Goal: Navigation & Orientation: Find specific page/section

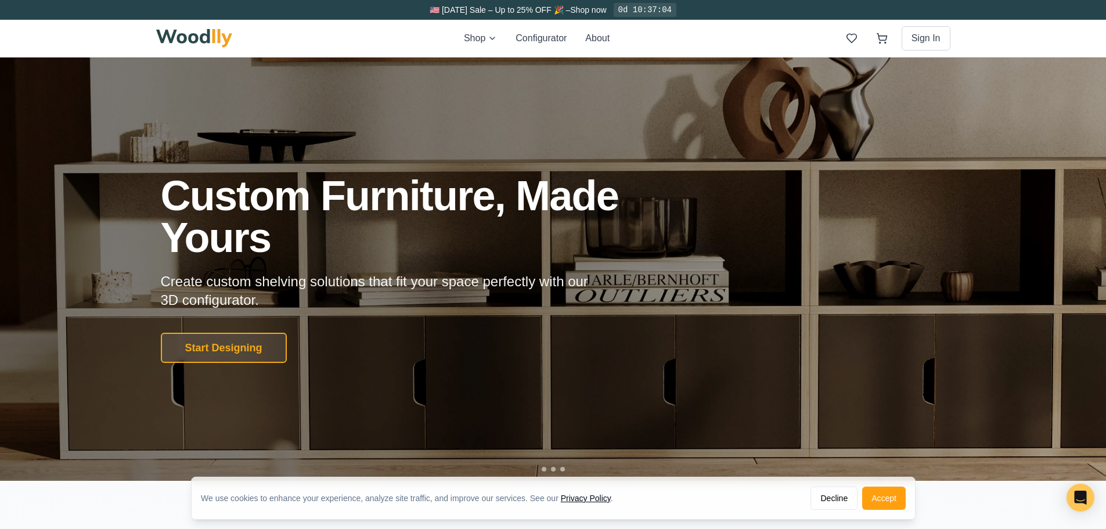
click at [804, 498] on div "We use cookies to enhance your experience, analyze site traffic, and improve ou…" at bounding box center [554, 498] width 724 height 42
click at [837, 497] on button "Decline" at bounding box center [834, 498] width 47 height 23
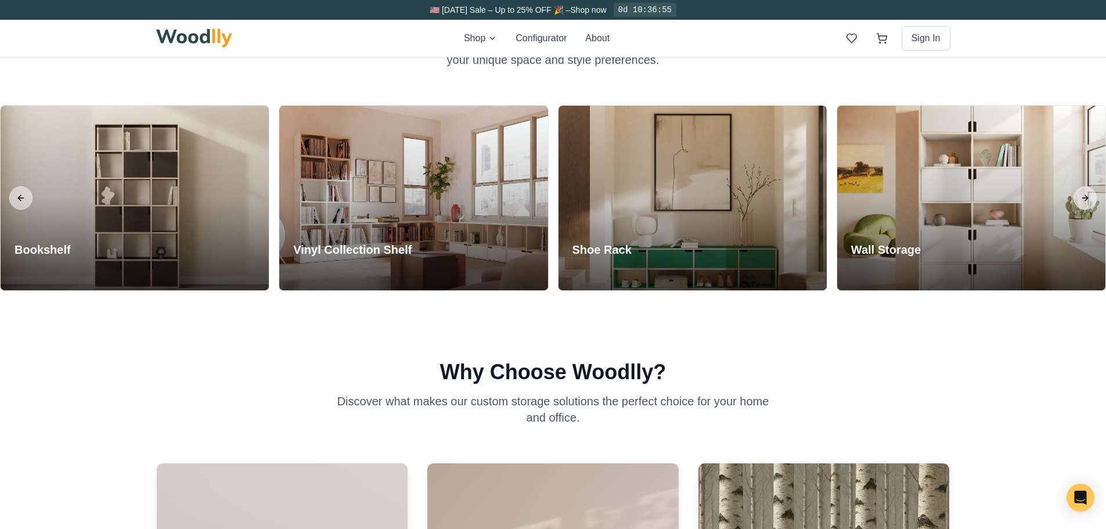
scroll to position [1045, 0]
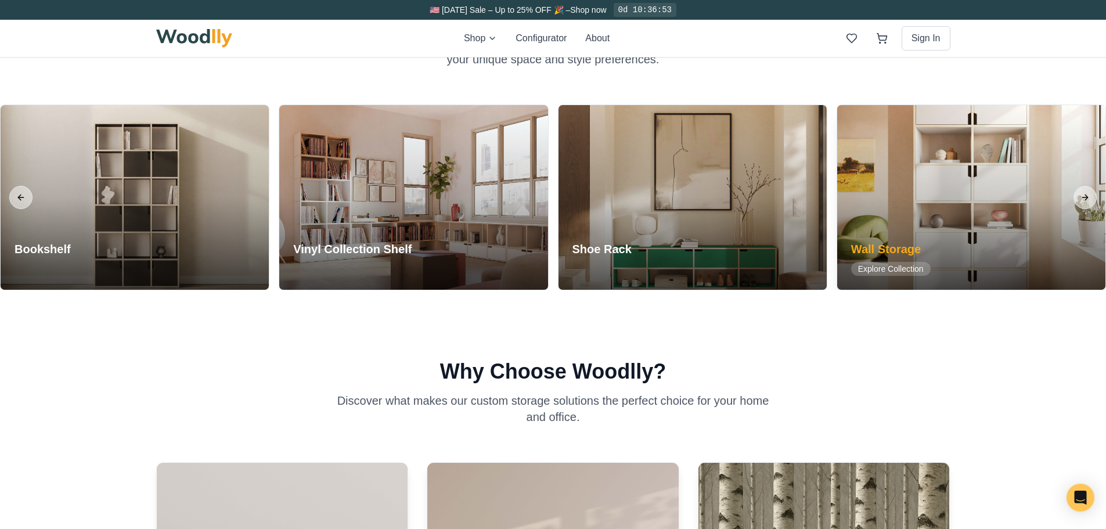
click at [941, 196] on div at bounding box center [971, 197] width 268 height 185
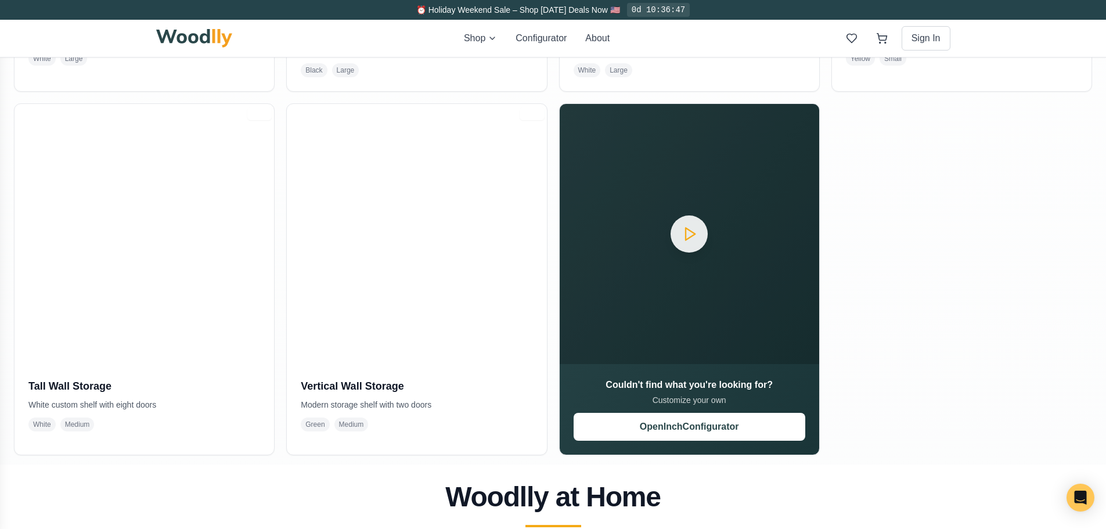
scroll to position [523, 0]
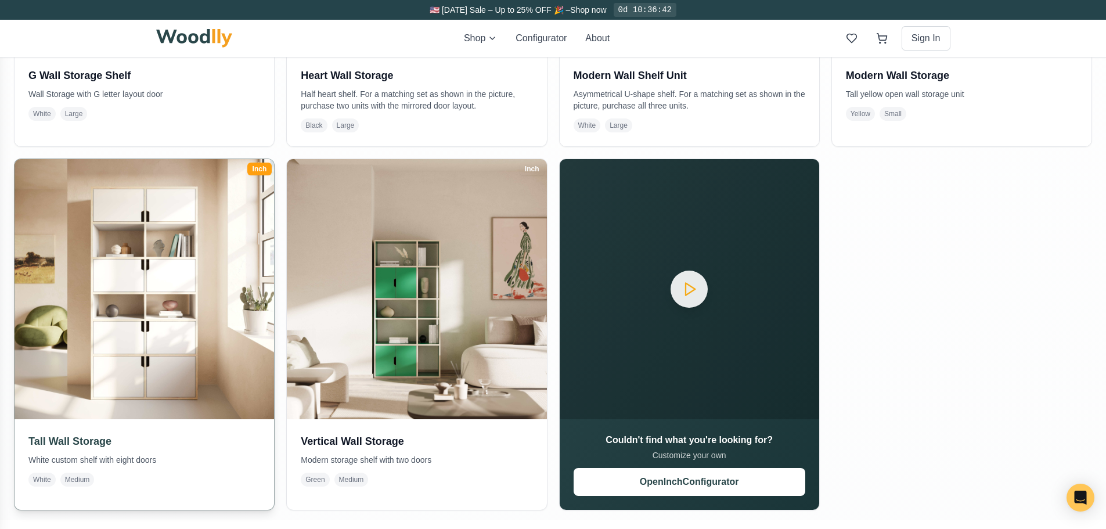
click at [93, 332] on img at bounding box center [144, 289] width 273 height 273
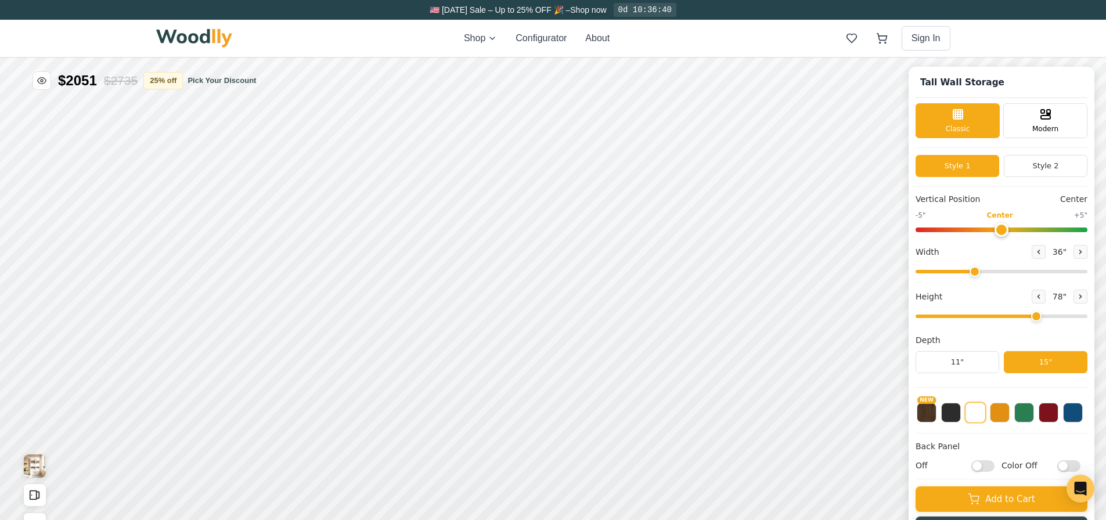
type input "36"
type input "6"
click at [932, 411] on button "NEW" at bounding box center [927, 412] width 20 height 20
click at [391, 178] on icon at bounding box center [388, 177] width 15 height 15
click at [390, 218] on icon at bounding box center [388, 225] width 15 height 15
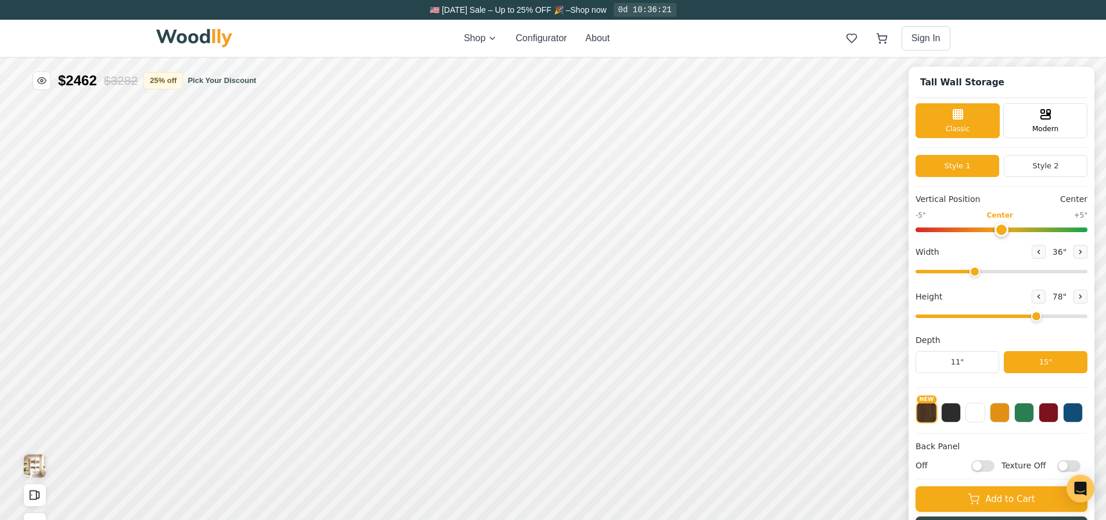
click at [188, 51] on div "Shop Configurator About Sign In" at bounding box center [553, 38] width 794 height 37
click at [193, 43] on img at bounding box center [194, 38] width 77 height 19
